Goal: Find specific page/section: Find specific page/section

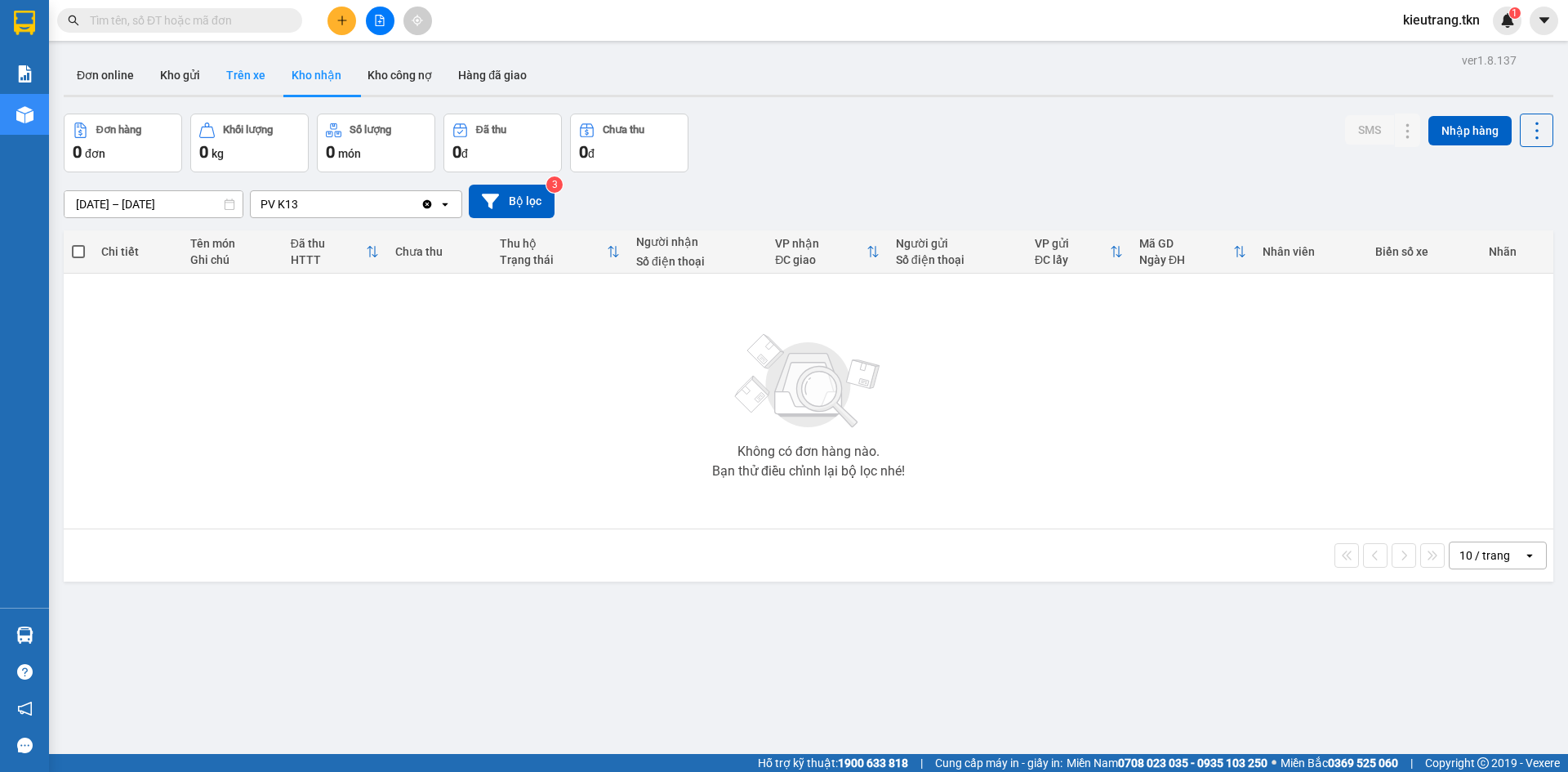
click at [222, 65] on button "Trên xe" at bounding box center [246, 75] width 65 height 39
type input "[DATE] – [DATE]"
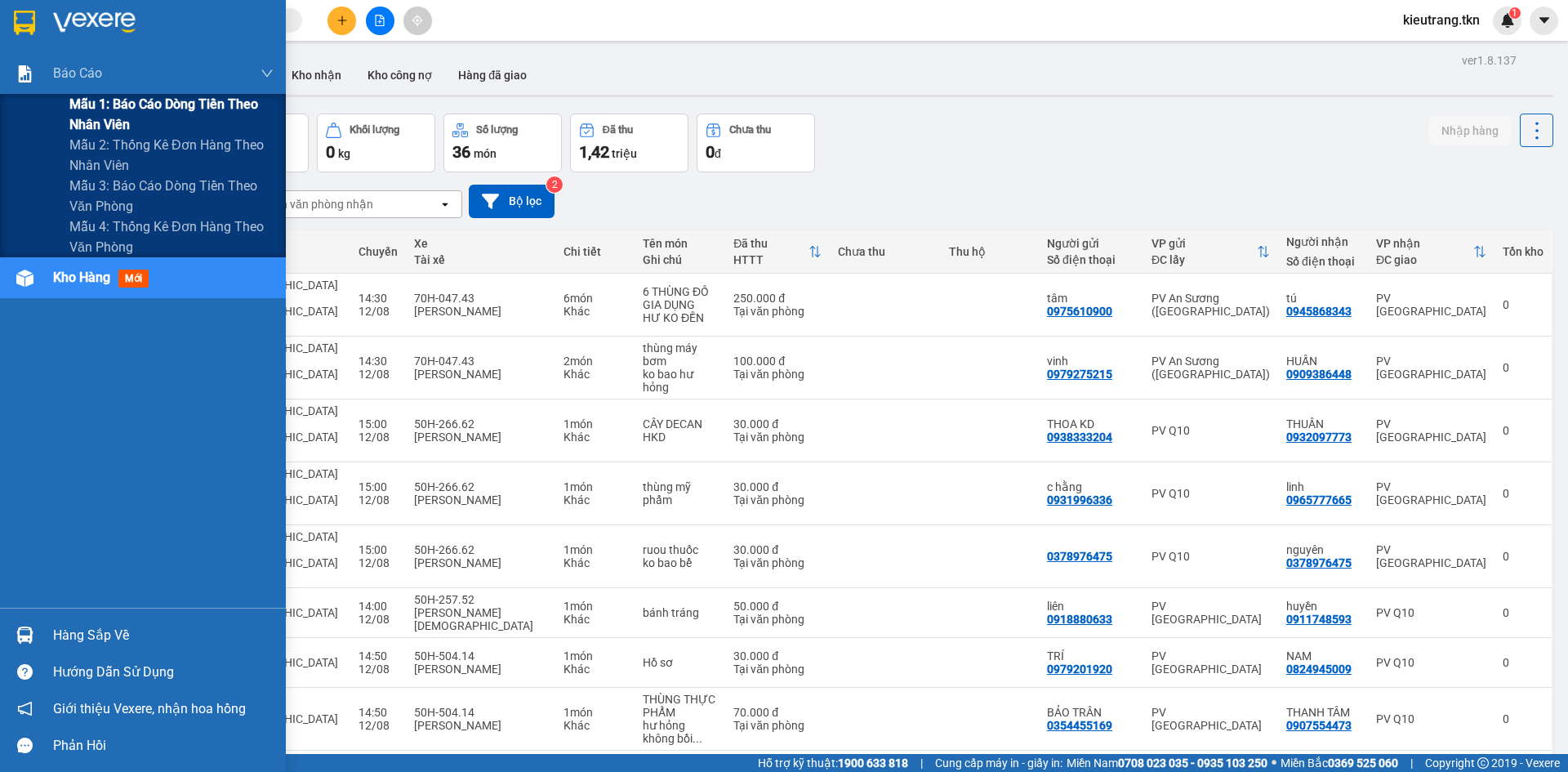
click at [92, 116] on span "Mẫu 1: Báo cáo dòng tiền theo nhân viên" at bounding box center [171, 114] width 204 height 41
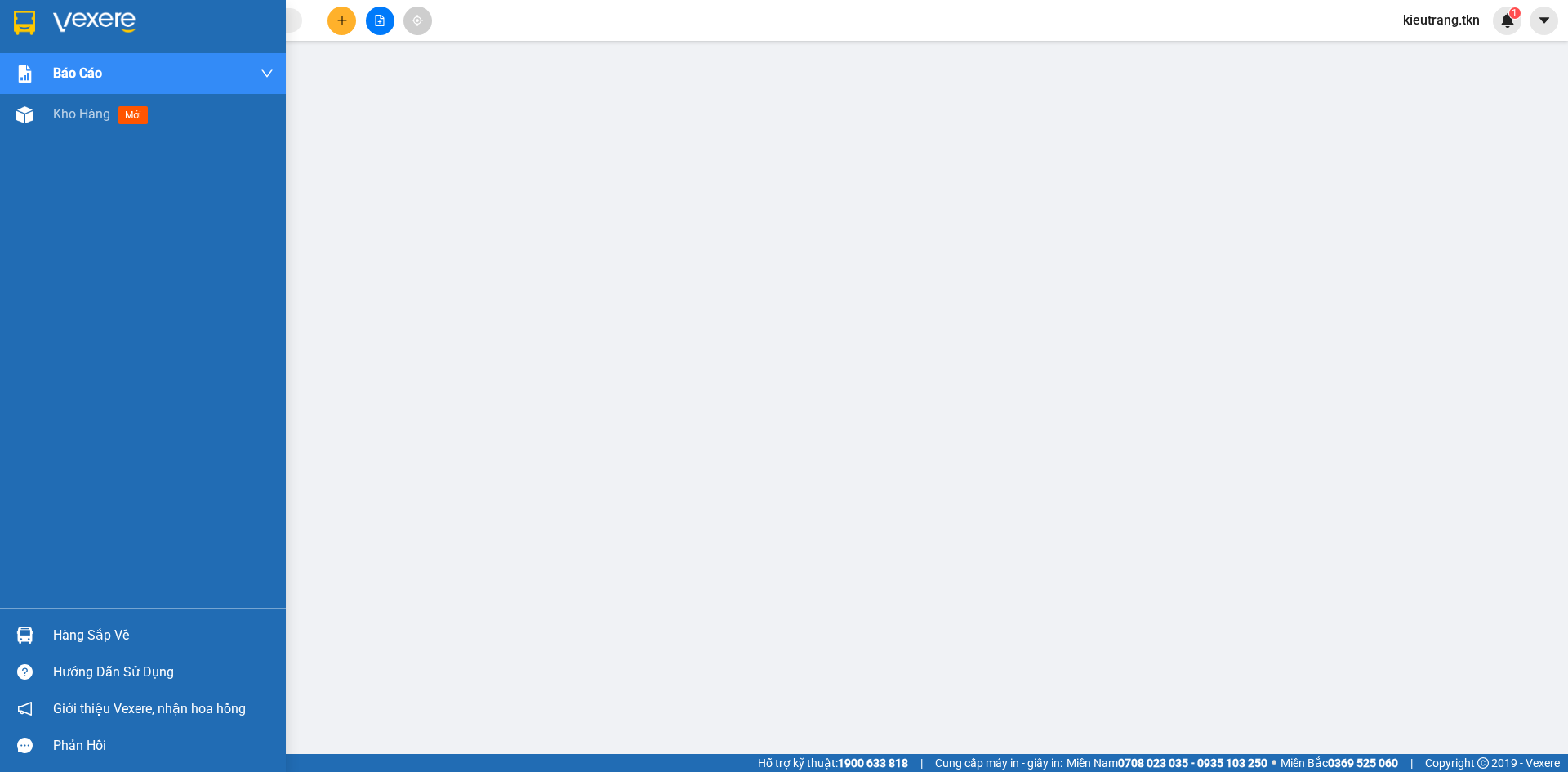
click at [107, 631] on div "Hàng sắp về" at bounding box center [163, 635] width 221 height 25
click at [75, 119] on span "Kho hàng" at bounding box center [82, 114] width 57 height 15
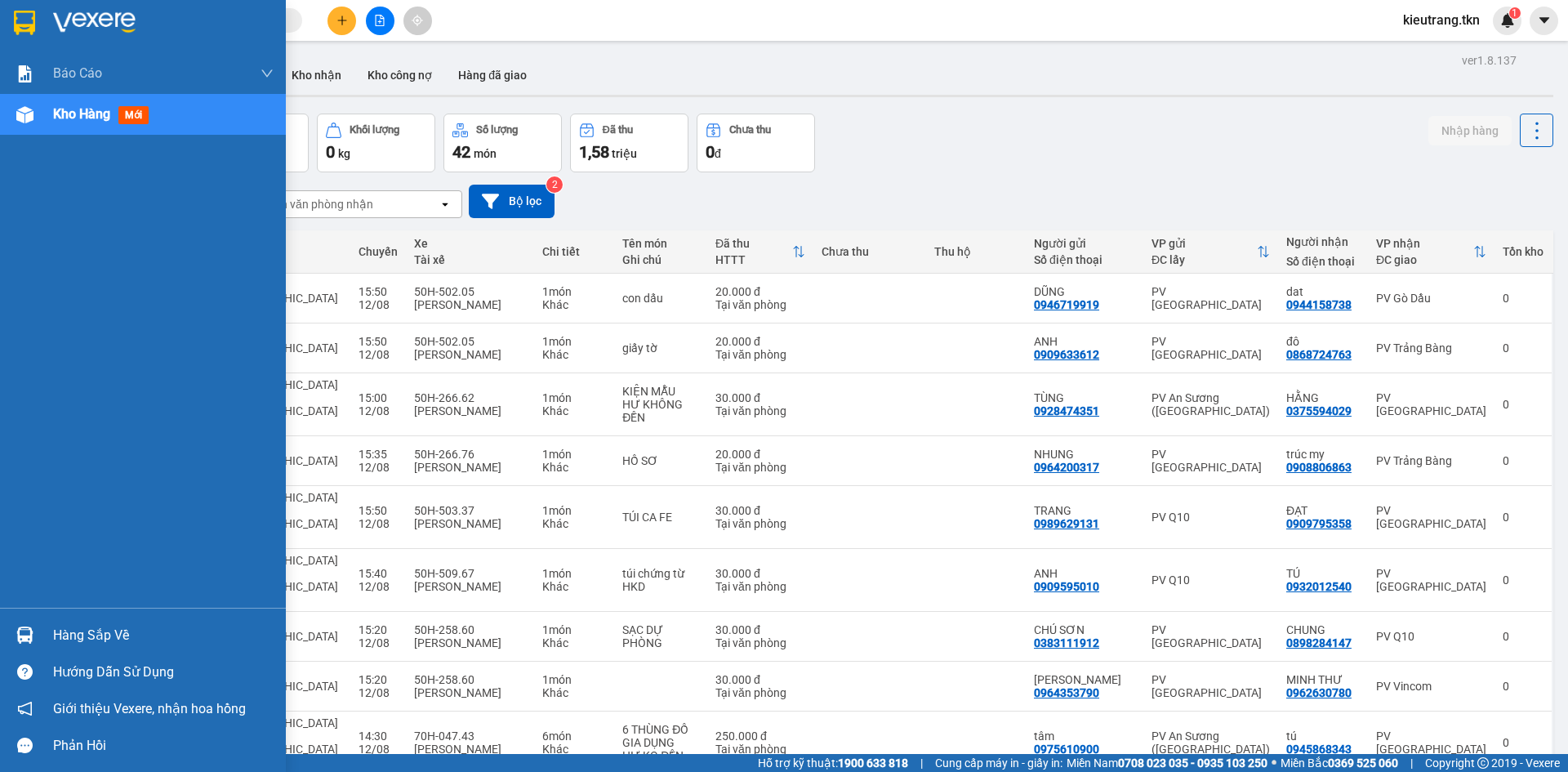
click at [68, 645] on div "Hàng sắp về" at bounding box center [163, 635] width 221 height 25
